Goal: Task Accomplishment & Management: Use online tool/utility

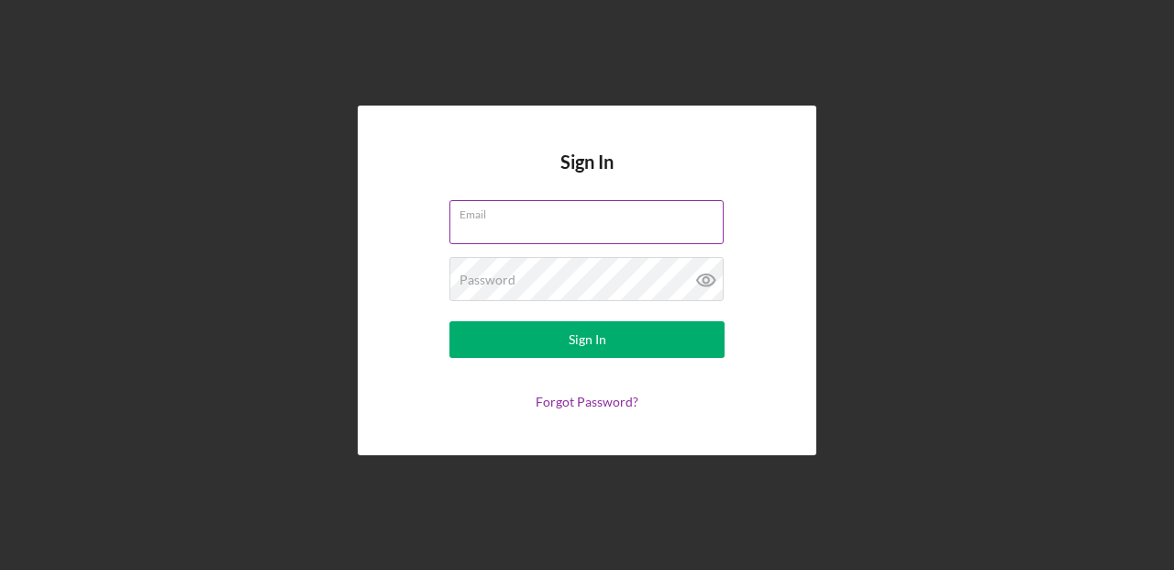
click at [640, 218] on div "Email" at bounding box center [586, 223] width 275 height 46
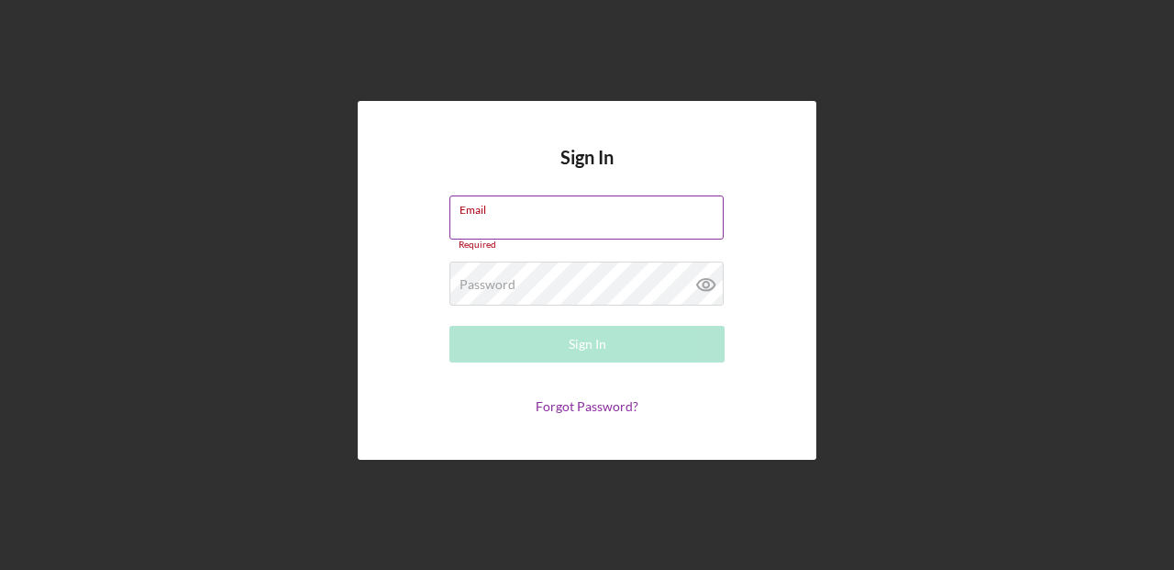
click at [574, 227] on input "Email" at bounding box center [586, 217] width 274 height 44
